Goal: Transaction & Acquisition: Purchase product/service

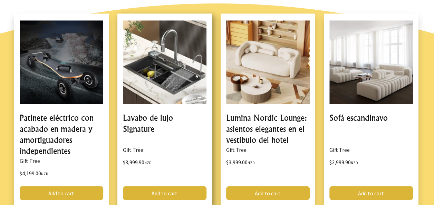
scroll to position [587, 0]
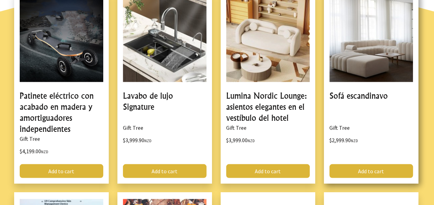
click at [378, 66] on link at bounding box center [371, 87] width 95 height 192
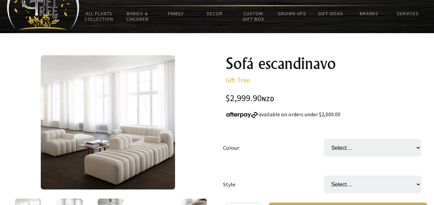
click at [114, 154] on img at bounding box center [108, 122] width 134 height 134
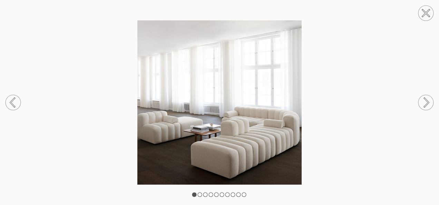
click at [424, 100] on circle at bounding box center [426, 102] width 15 height 15
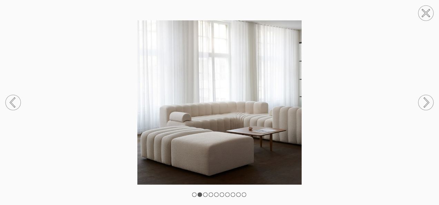
click at [427, 97] on circle at bounding box center [426, 102] width 15 height 15
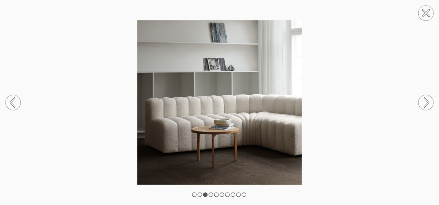
click at [426, 99] on circle at bounding box center [426, 102] width 15 height 15
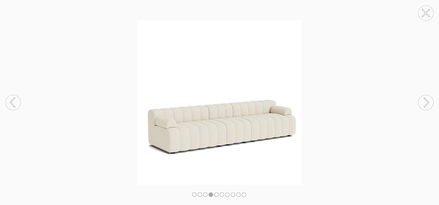
click at [426, 99] on icon at bounding box center [426, 102] width 26 height 37
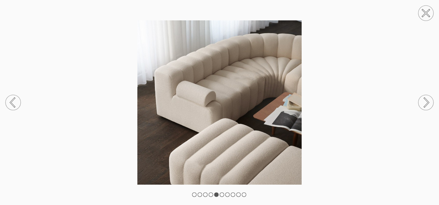
drag, startPoint x: 13, startPoint y: 99, endPoint x: 13, endPoint y: 93, distance: 5.9
click at [13, 98] on icon at bounding box center [13, 102] width 26 height 37
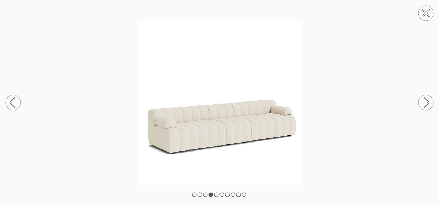
click at [423, 98] on circle at bounding box center [426, 102] width 15 height 15
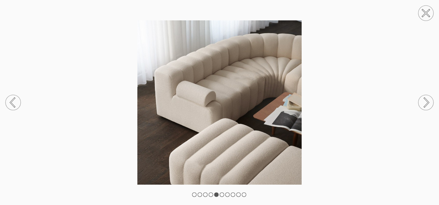
click at [424, 98] on circle at bounding box center [426, 102] width 15 height 15
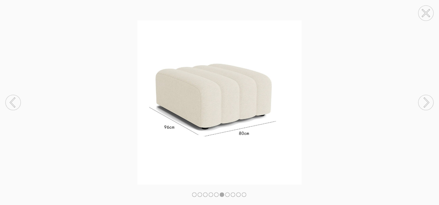
click at [424, 98] on circle at bounding box center [426, 102] width 15 height 15
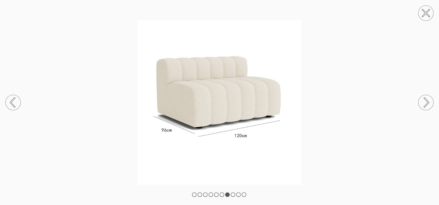
click at [425, 98] on icon at bounding box center [427, 102] width 4 height 9
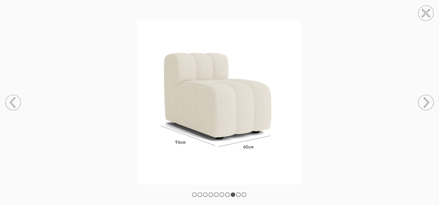
click at [425, 98] on icon at bounding box center [427, 102] width 4 height 9
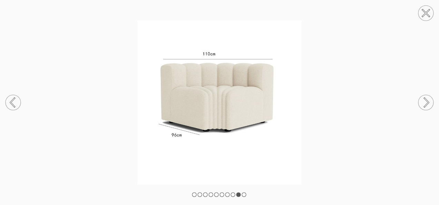
click at [426, 99] on icon at bounding box center [427, 102] width 4 height 9
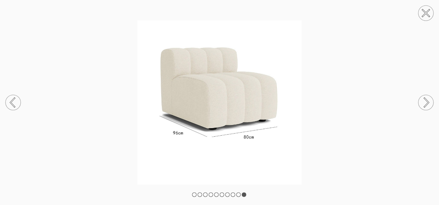
click at [426, 98] on icon at bounding box center [427, 102] width 4 height 9
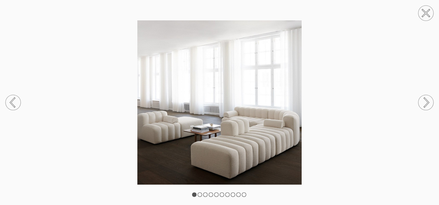
click at [10, 100] on circle at bounding box center [13, 102] width 15 height 15
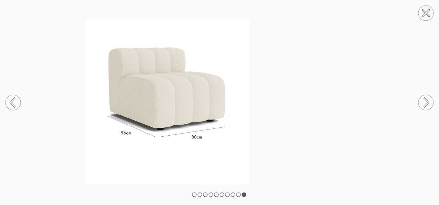
click at [11, 101] on icon at bounding box center [13, 102] width 26 height 37
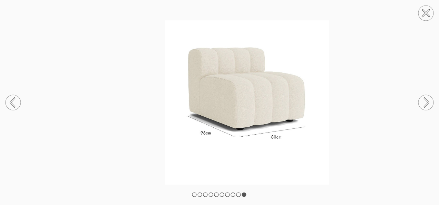
click at [11, 101] on icon at bounding box center [13, 102] width 4 height 9
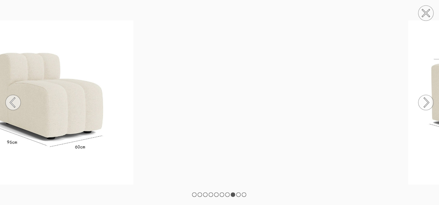
click at [11, 101] on icon at bounding box center [13, 102] width 4 height 9
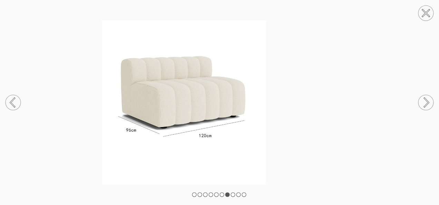
click at [11, 100] on icon at bounding box center [13, 102] width 4 height 9
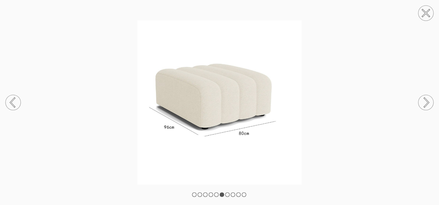
click at [11, 100] on circle at bounding box center [13, 102] width 15 height 15
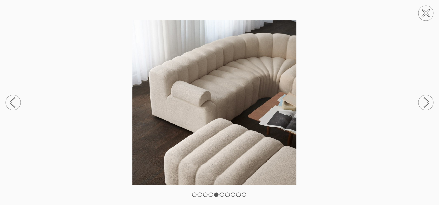
click at [11, 100] on circle at bounding box center [13, 102] width 15 height 15
